Goal: Transaction & Acquisition: Purchase product/service

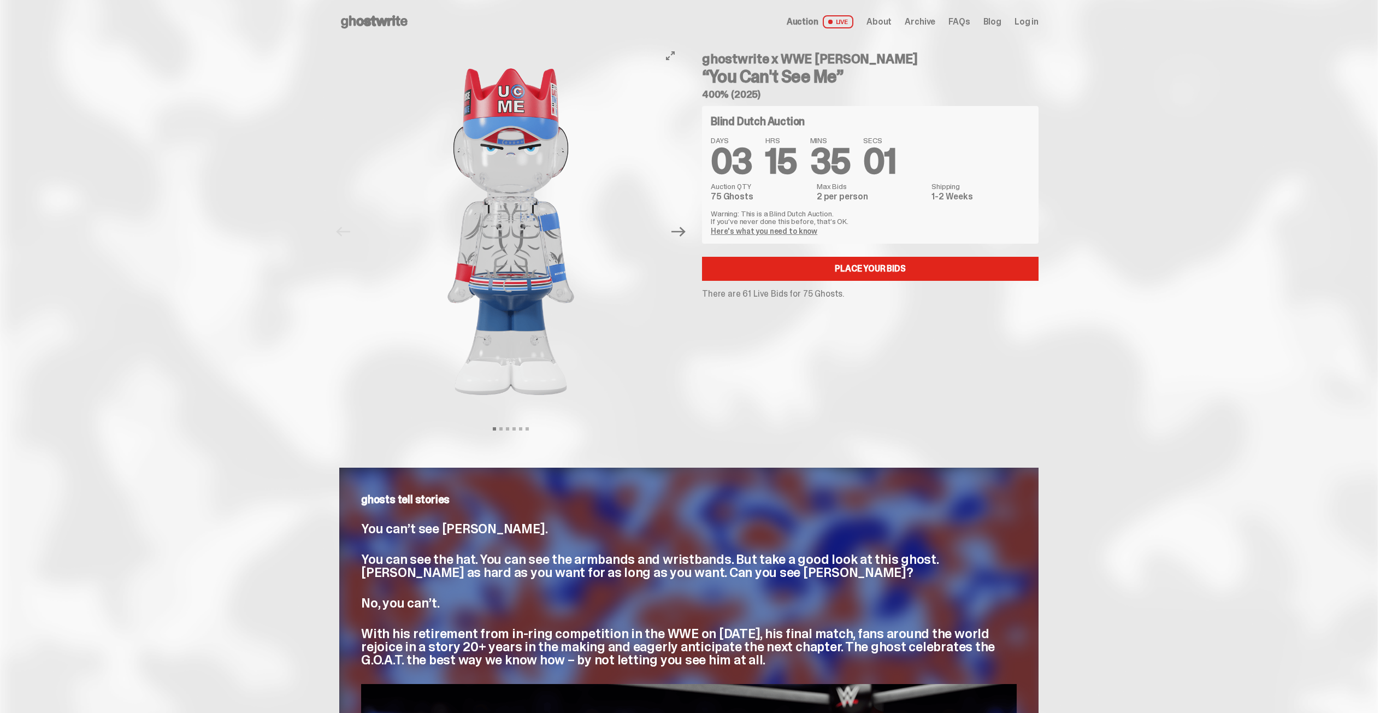
click at [682, 243] on button "Next" at bounding box center [678, 232] width 24 height 24
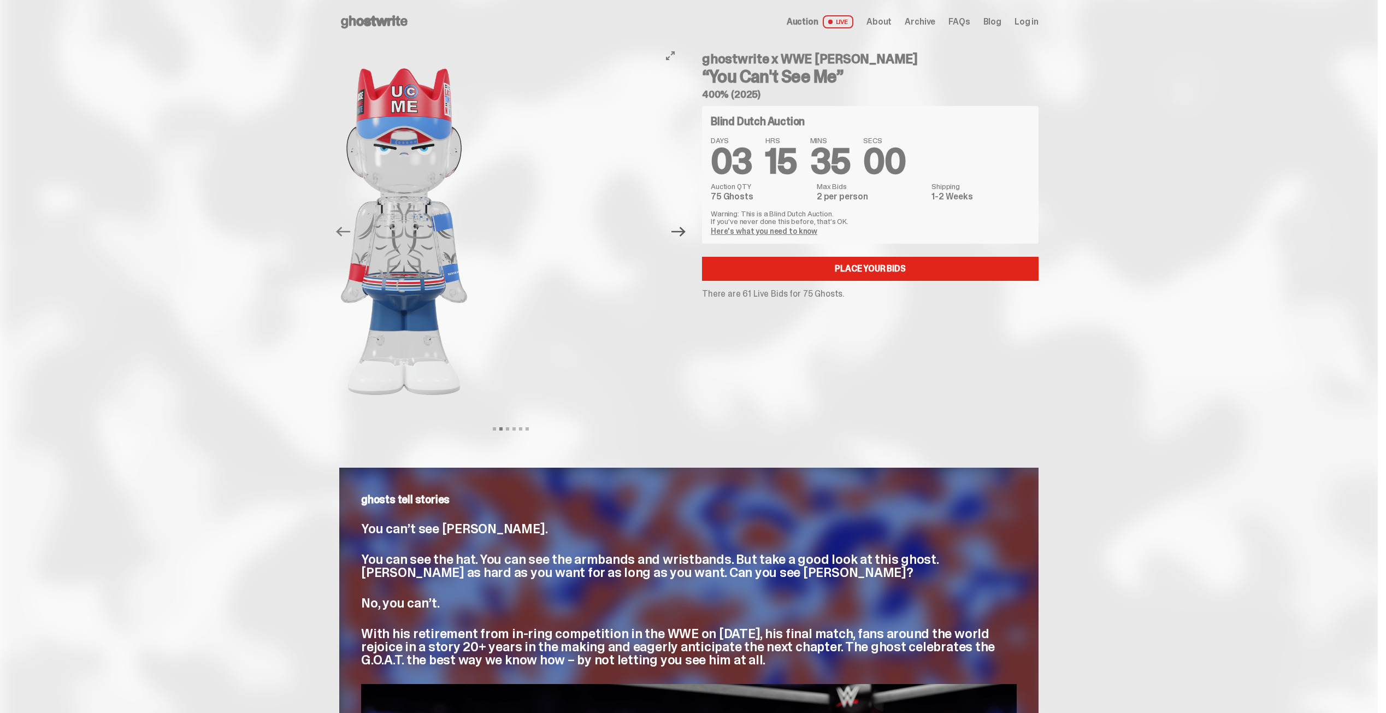
click at [683, 234] on icon "Next" at bounding box center [678, 232] width 14 height 14
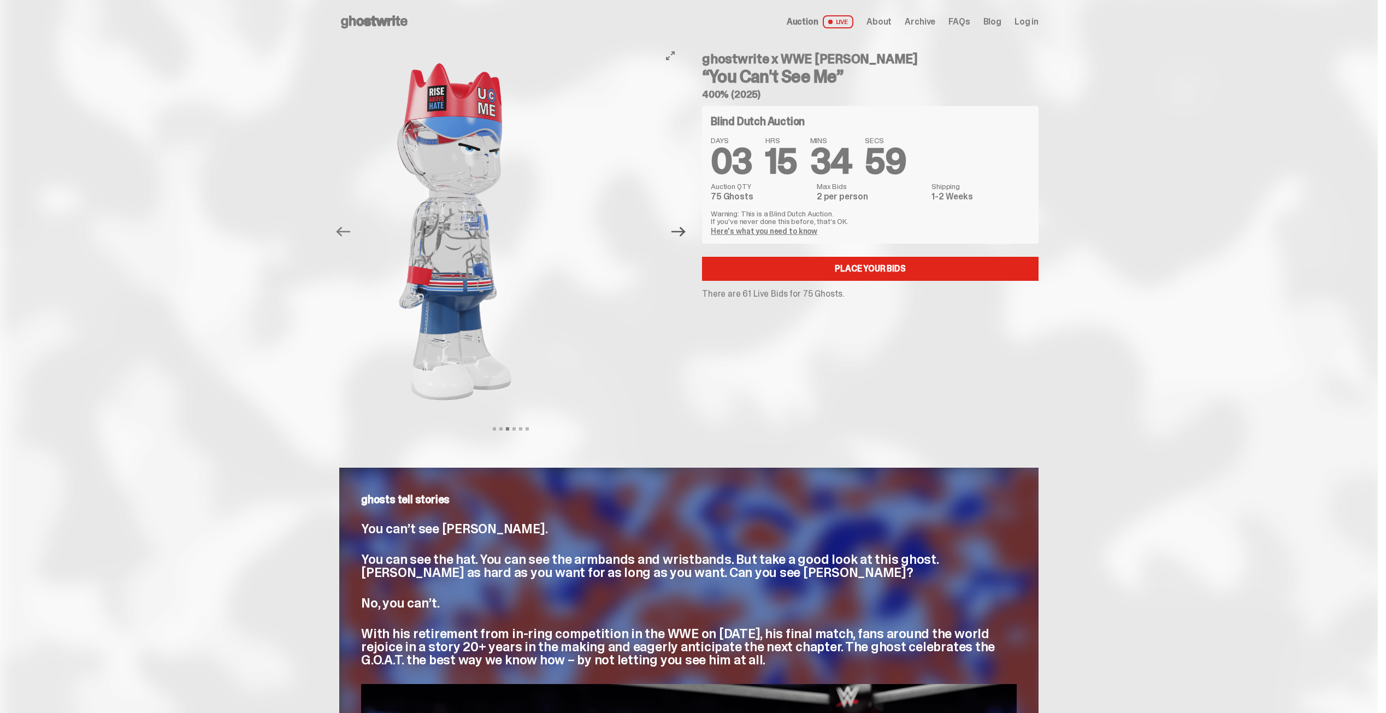
click at [683, 234] on icon "Next" at bounding box center [678, 232] width 14 height 14
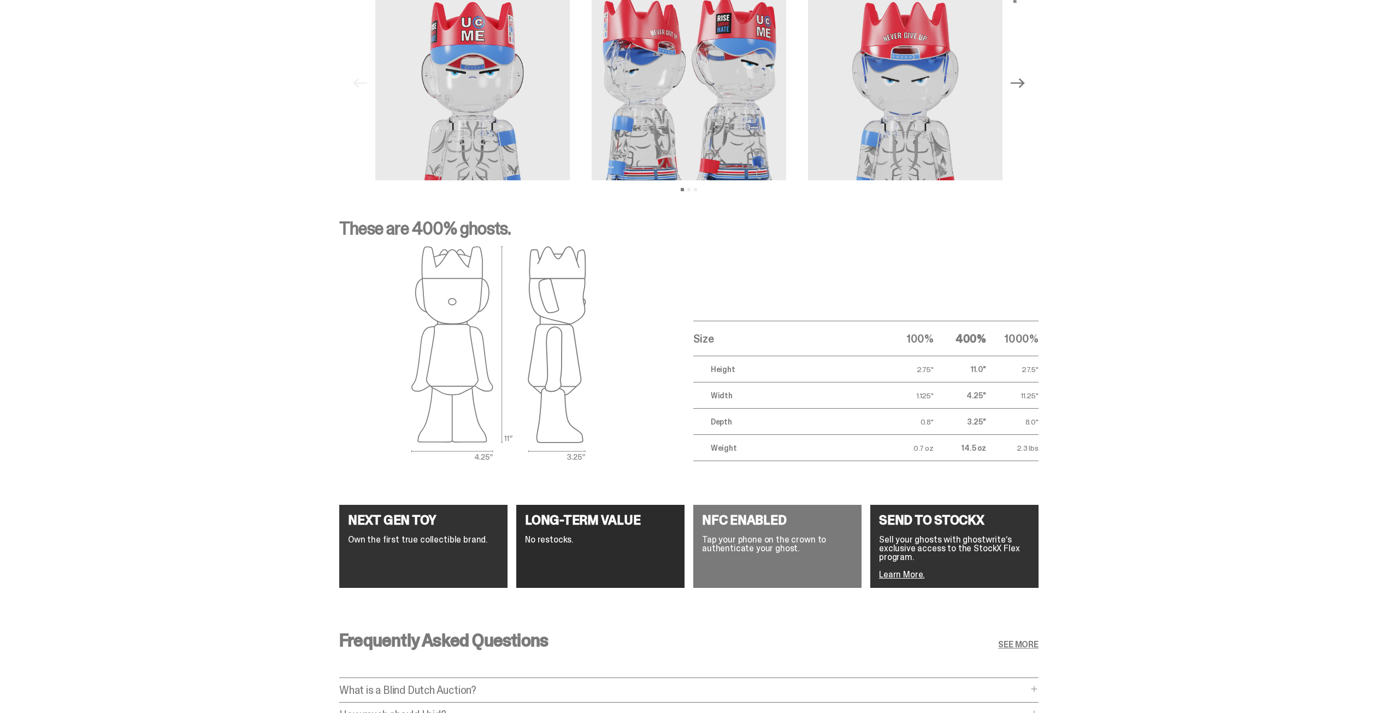
scroll to position [1639, 0]
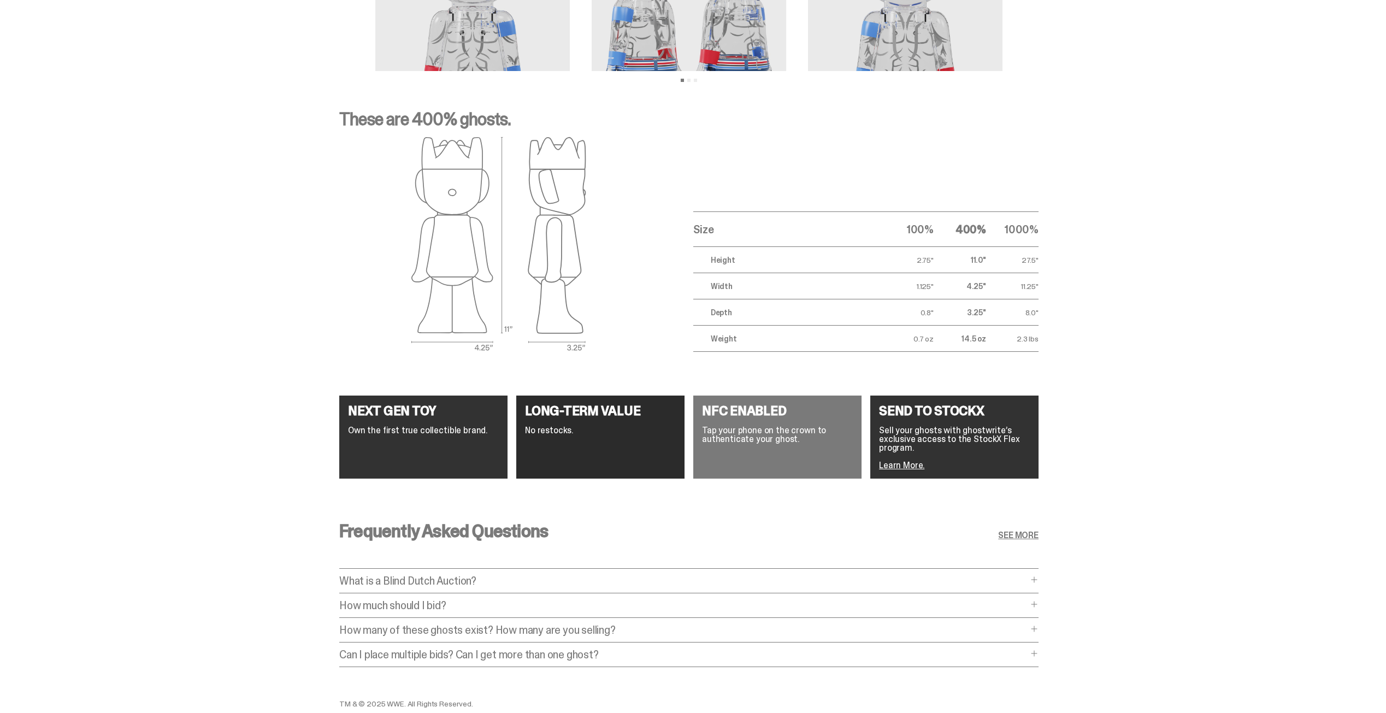
click at [731, 578] on p "What is a Blind Dutch Auction?" at bounding box center [683, 580] width 688 height 11
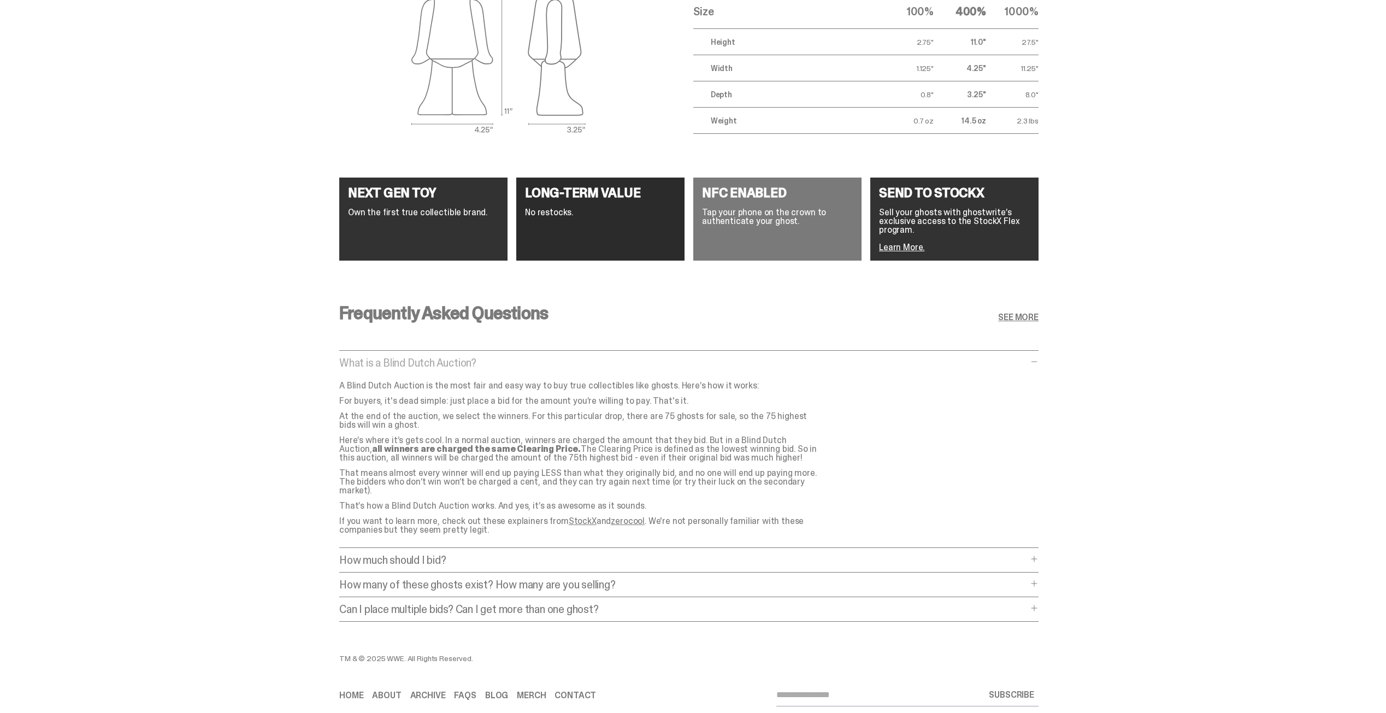
scroll to position [1857, 0]
click at [488, 543] on div "Frequently Asked Questions SEE MORE What is a Blind Dutch Auction? What is a Bl…" at bounding box center [688, 465] width 699 height 376
click at [494, 554] on p "How much should I bid?" at bounding box center [683, 559] width 688 height 11
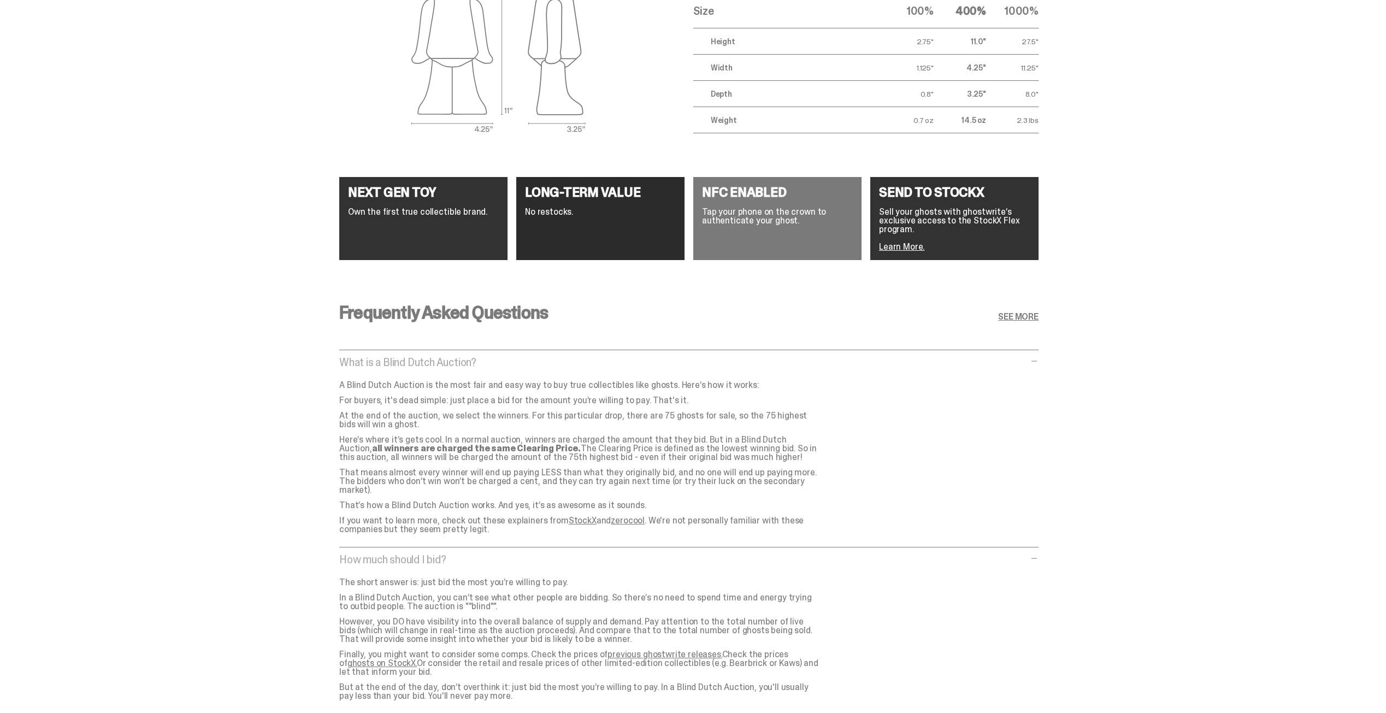
scroll to position [1912, 0]
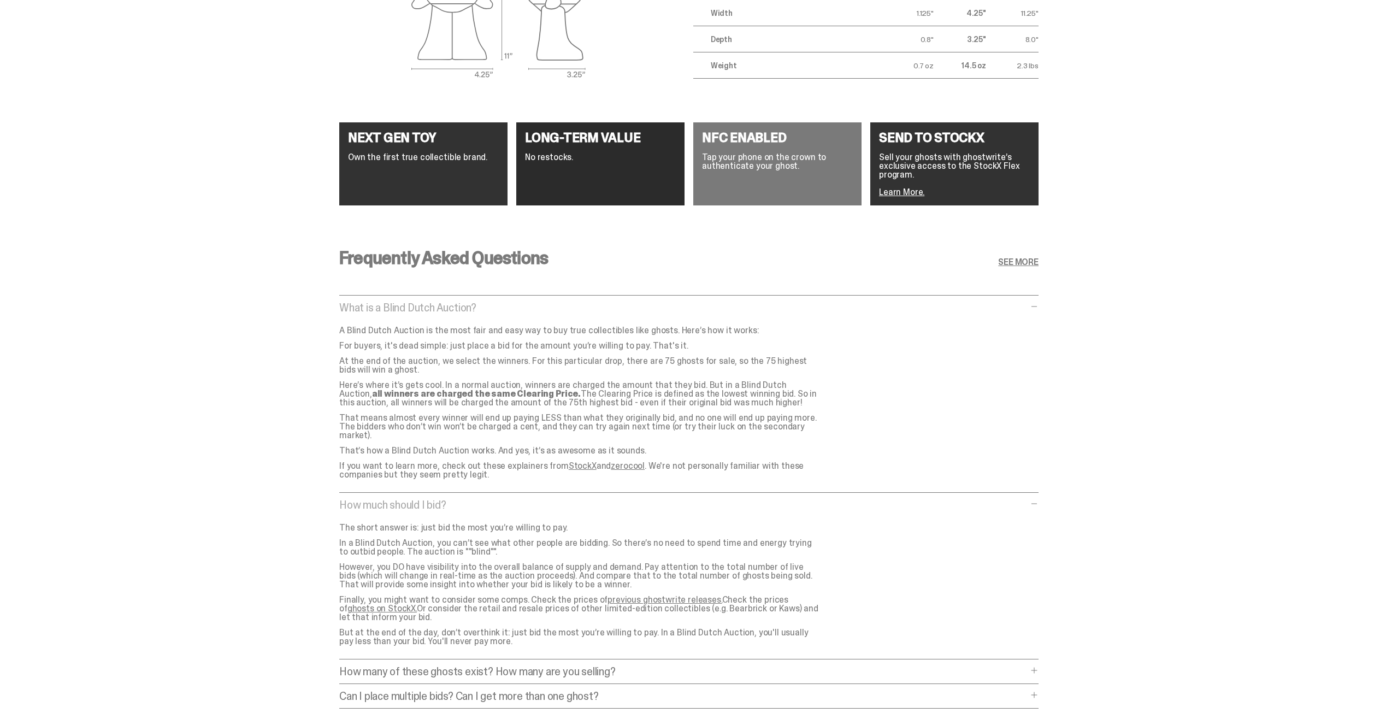
click at [636, 666] on p "How many of these ghosts exist? How many are you selling?" at bounding box center [683, 671] width 688 height 11
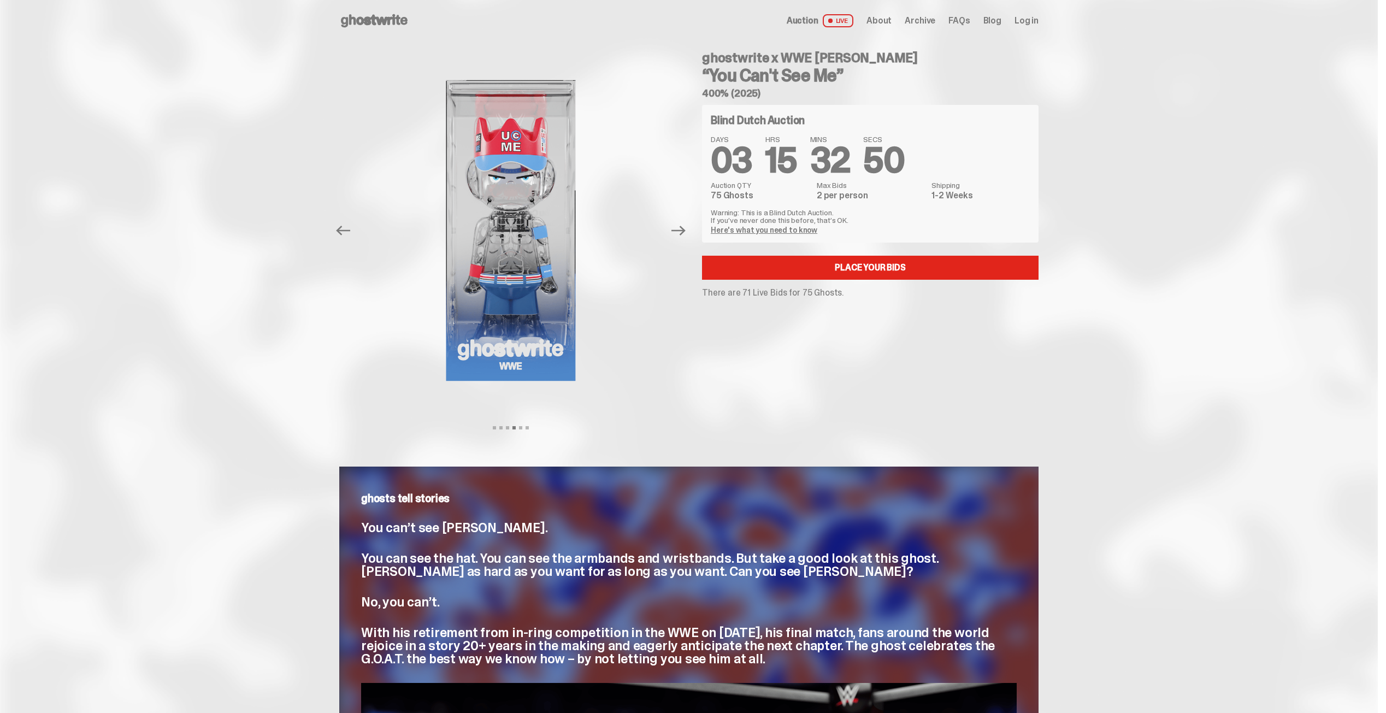
scroll to position [0, 0]
click at [843, 270] on link "Place your Bids" at bounding box center [870, 269] width 336 height 24
